Goal: Information Seeking & Learning: Learn about a topic

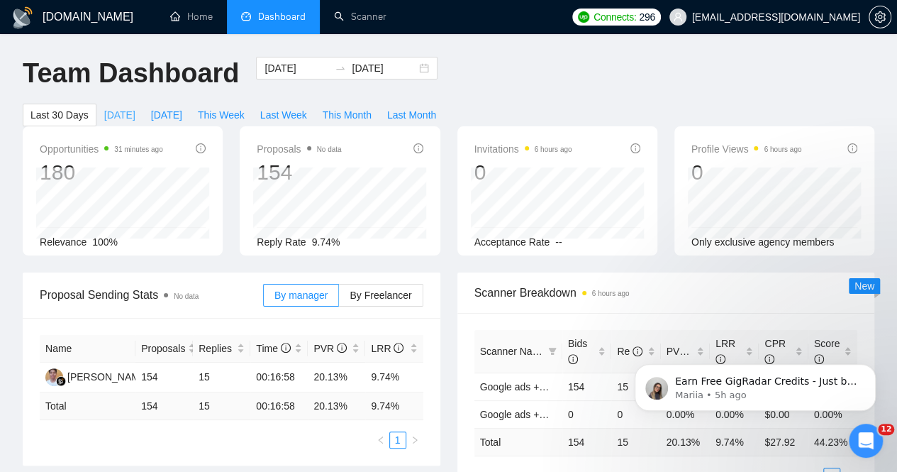
click at [135, 107] on span "[DATE]" at bounding box center [119, 115] width 31 height 16
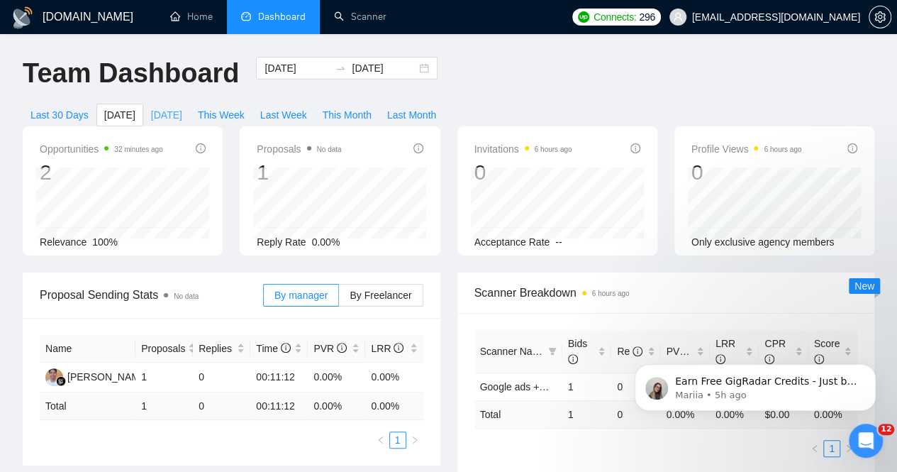
click at [190, 104] on button "[DATE]" at bounding box center [166, 115] width 47 height 23
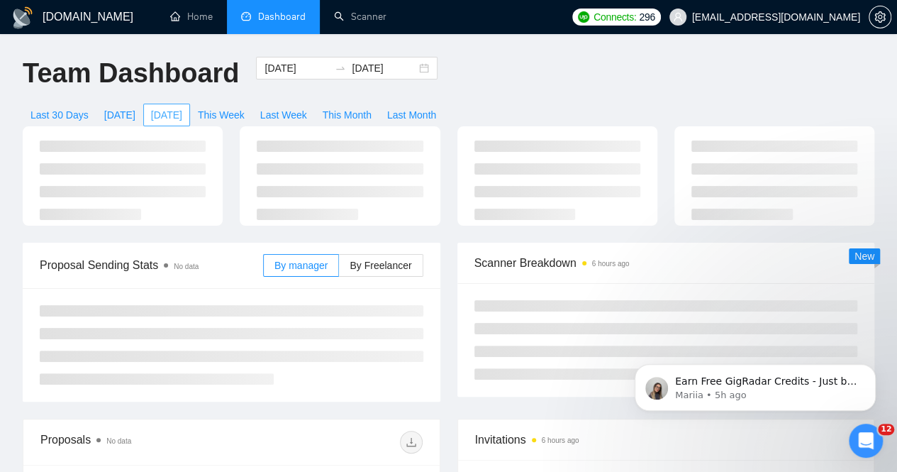
type input "[DATE]"
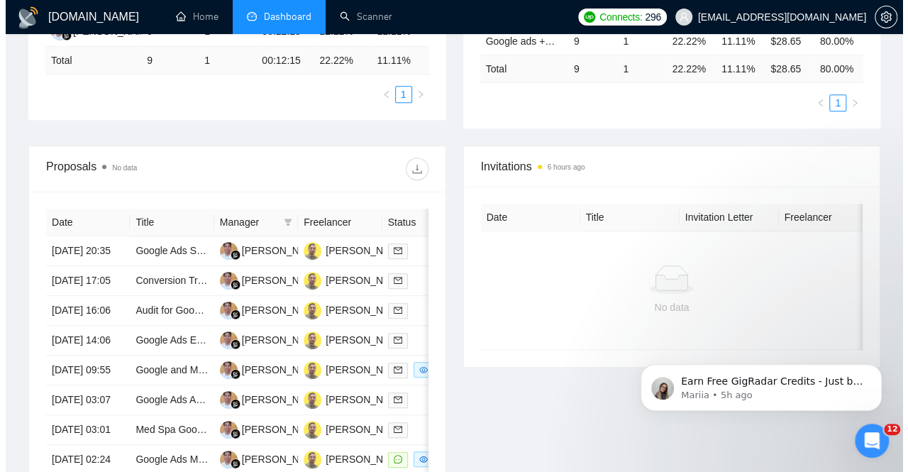
scroll to position [345, 0]
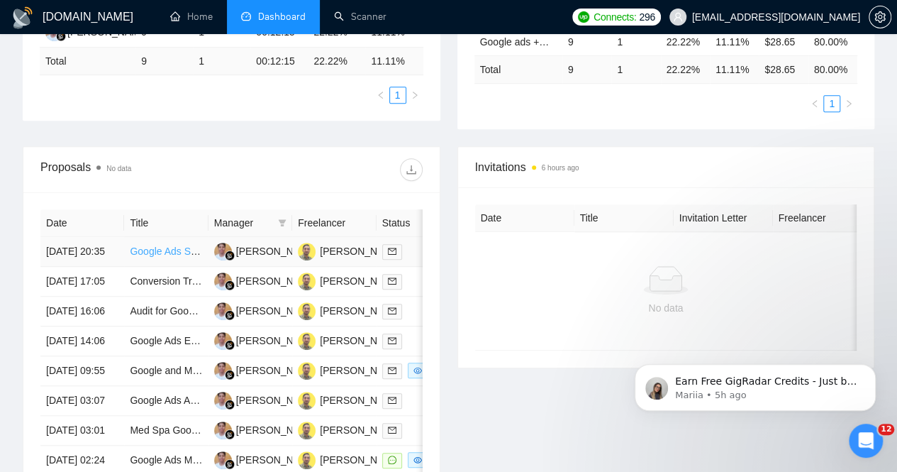
click at [169, 245] on link "Google Ads Search Expert Needed for DTC CBD Company" at bounding box center [260, 250] width 261 height 11
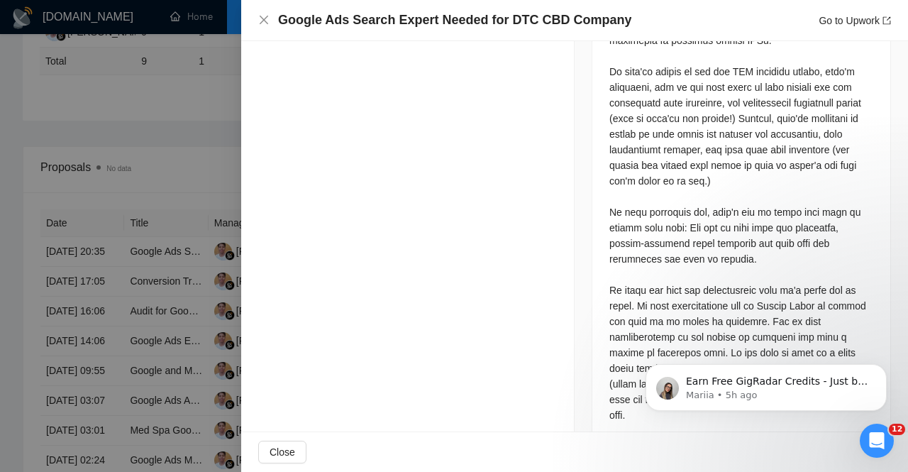
scroll to position [0, 0]
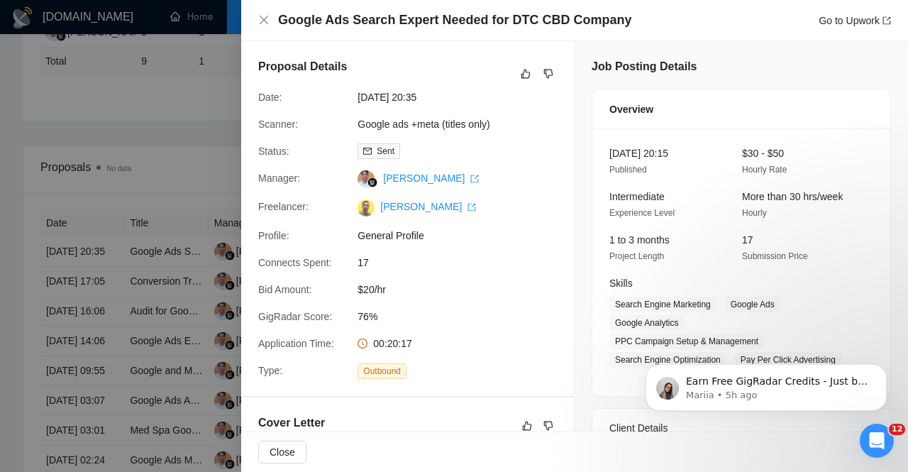
click at [269, 26] on div "Google Ads Search Expert Needed for DTC CBD Company Go to Upwork" at bounding box center [574, 20] width 633 height 18
click at [265, 21] on icon "close" at bounding box center [263, 19] width 11 height 11
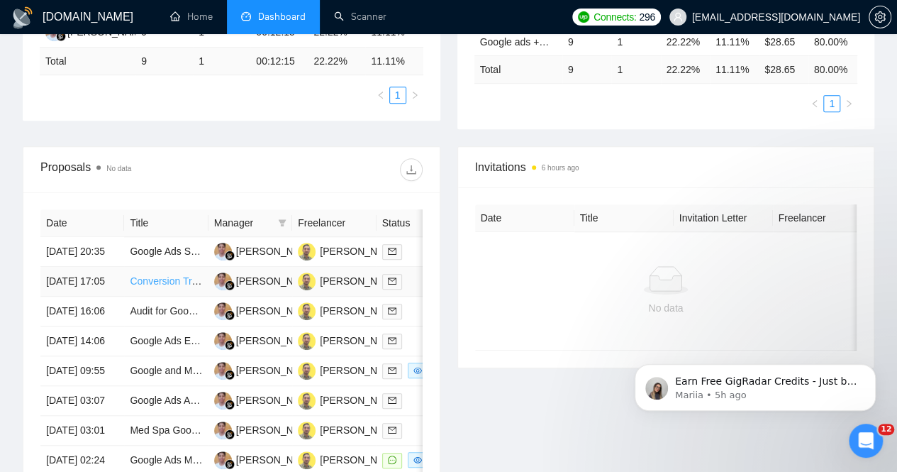
click at [165, 275] on link "Conversion Tracking Expert: Google Ads, MS Ads, Hubspot, Headless Shopify" at bounding box center [302, 280] width 344 height 11
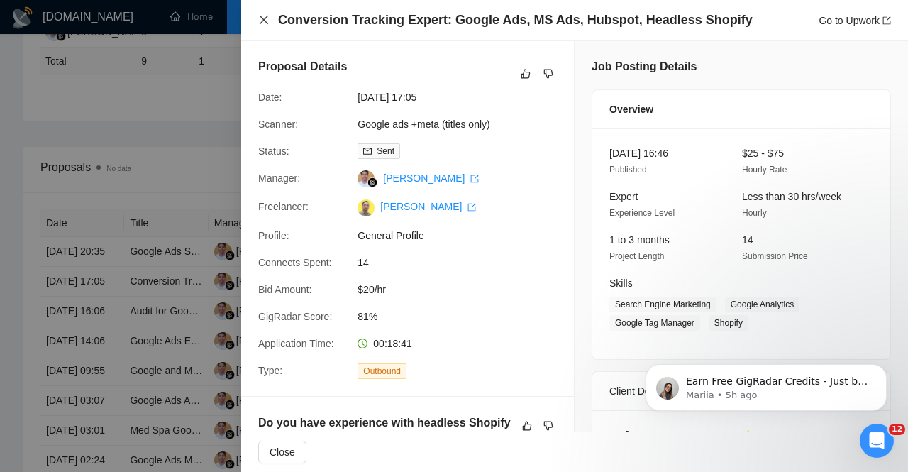
click at [265, 22] on icon "close" at bounding box center [264, 20] width 9 height 9
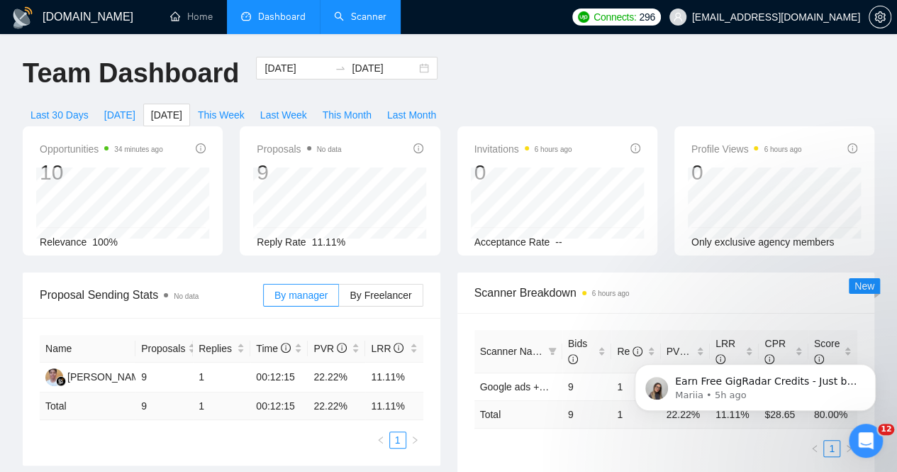
click at [362, 20] on link "Scanner" at bounding box center [360, 17] width 52 height 12
